Goal: Information Seeking & Learning: Learn about a topic

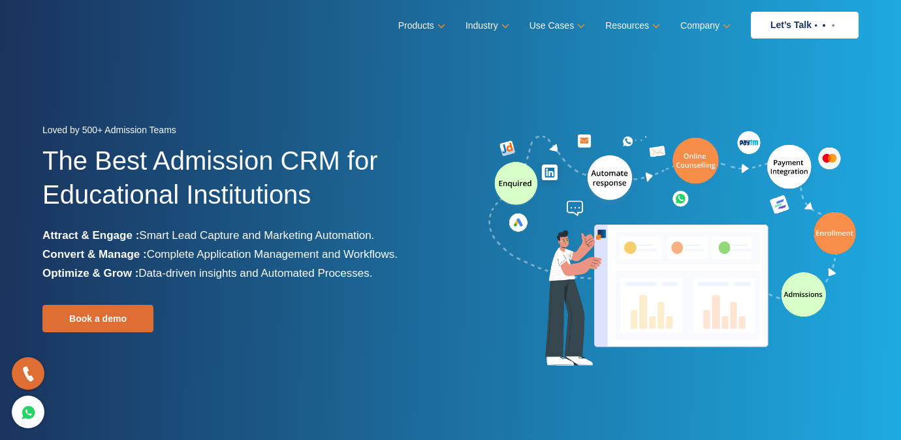
click at [559, 216] on img at bounding box center [672, 250] width 372 height 244
